Goal: Task Accomplishment & Management: Use online tool/utility

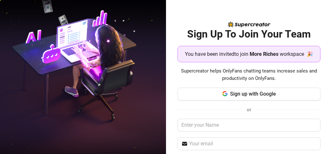
click at [259, 96] on span "Sign up with Google" at bounding box center [253, 94] width 46 height 6
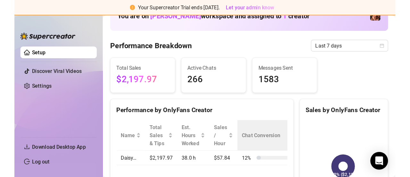
scroll to position [64, 0]
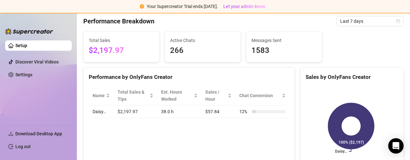
click at [27, 46] on link "Setup" at bounding box center [21, 45] width 12 height 5
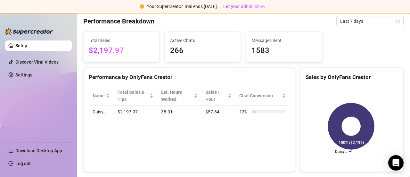
scroll to position [0, 0]
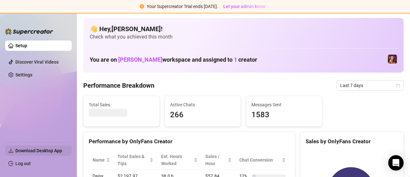
click at [45, 150] on span "Download Desktop App" at bounding box center [38, 150] width 47 height 5
